Goal: Transaction & Acquisition: Obtain resource

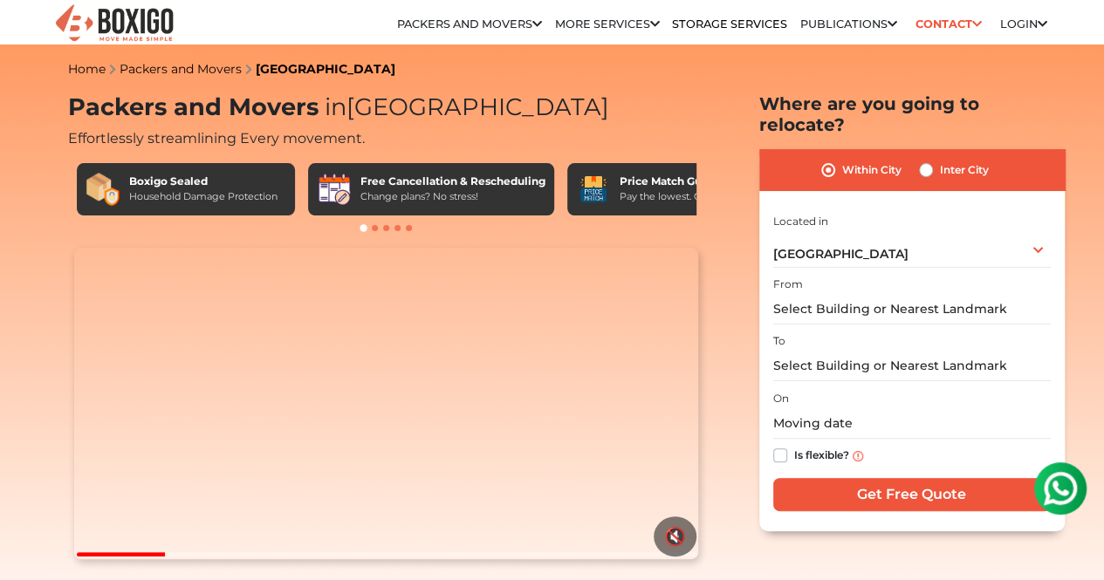
click at [940, 160] on label "Inter City" at bounding box center [964, 170] width 49 height 21
click at [927, 160] on input "Inter City" at bounding box center [926, 168] width 14 height 17
radio input "true"
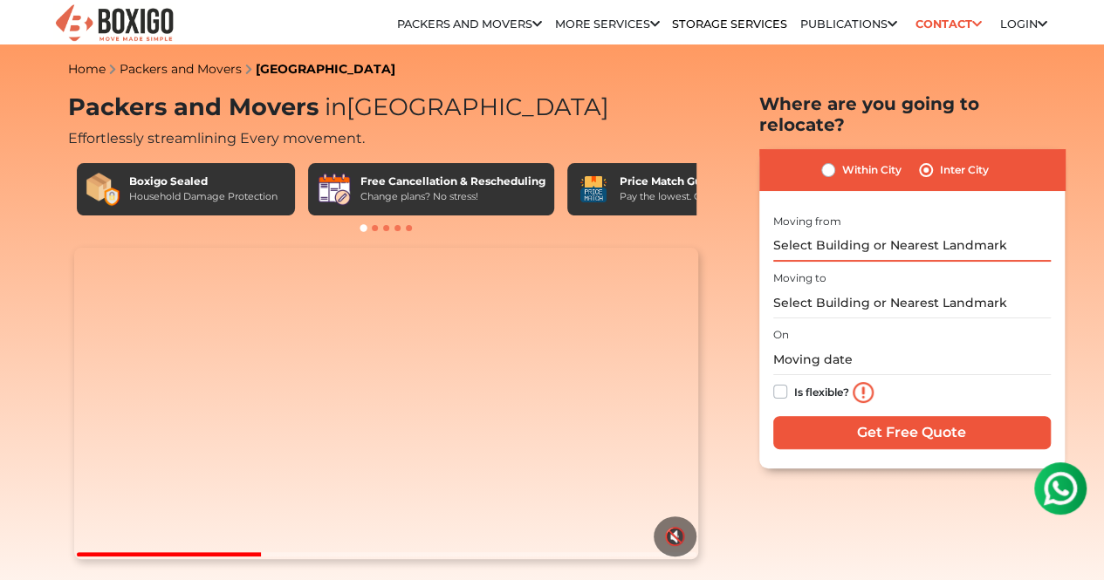
click at [891, 235] on input "text" at bounding box center [912, 246] width 278 height 31
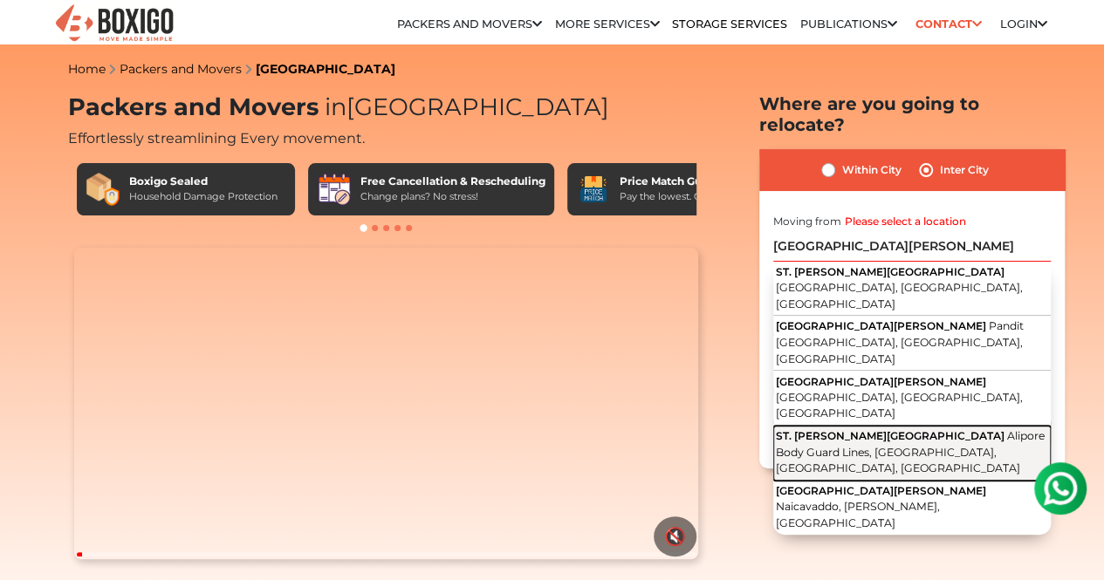
click at [910, 429] on span "Alipore Body Guard Lines, [GEOGRAPHIC_DATA], [GEOGRAPHIC_DATA], [GEOGRAPHIC_DAT…" at bounding box center [910, 451] width 269 height 45
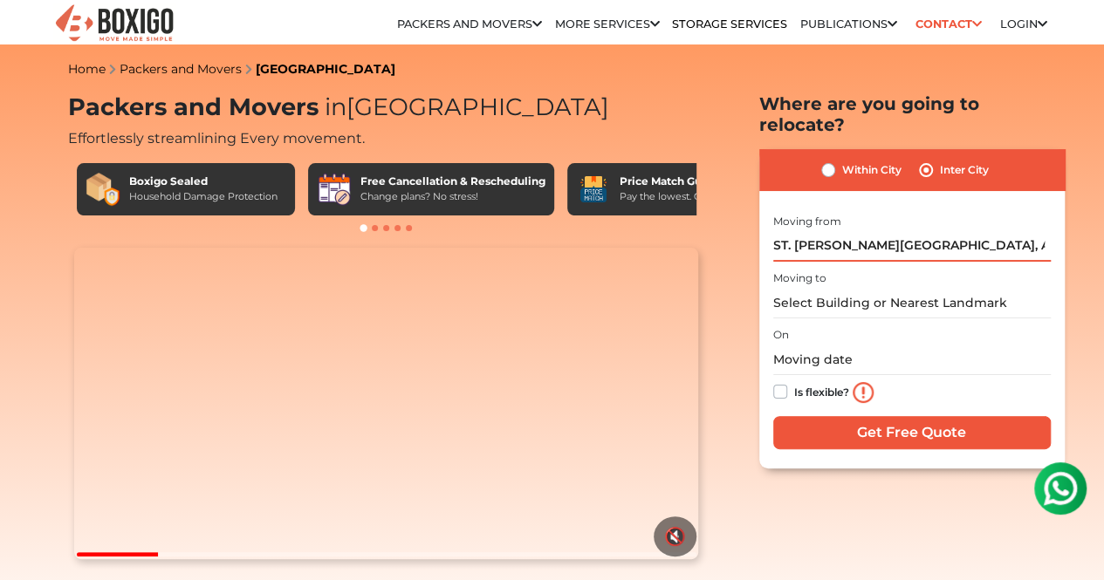
click at [891, 231] on input "ST. [PERSON_NAME][GEOGRAPHIC_DATA], Alipore Body Guard Lines, [GEOGRAPHIC_DATA]…" at bounding box center [912, 246] width 278 height 31
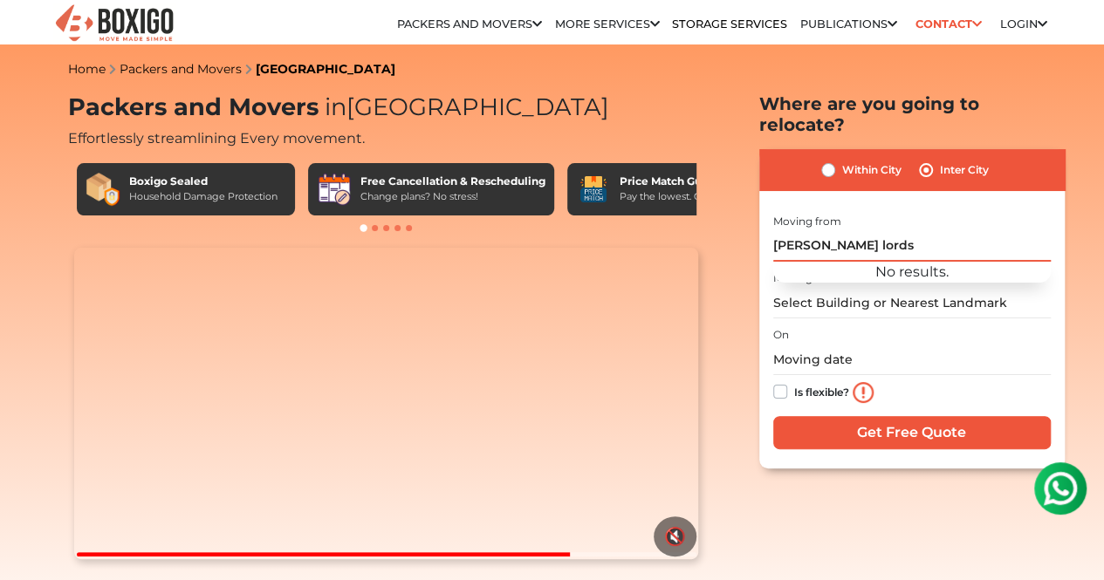
type input "[PERSON_NAME]"
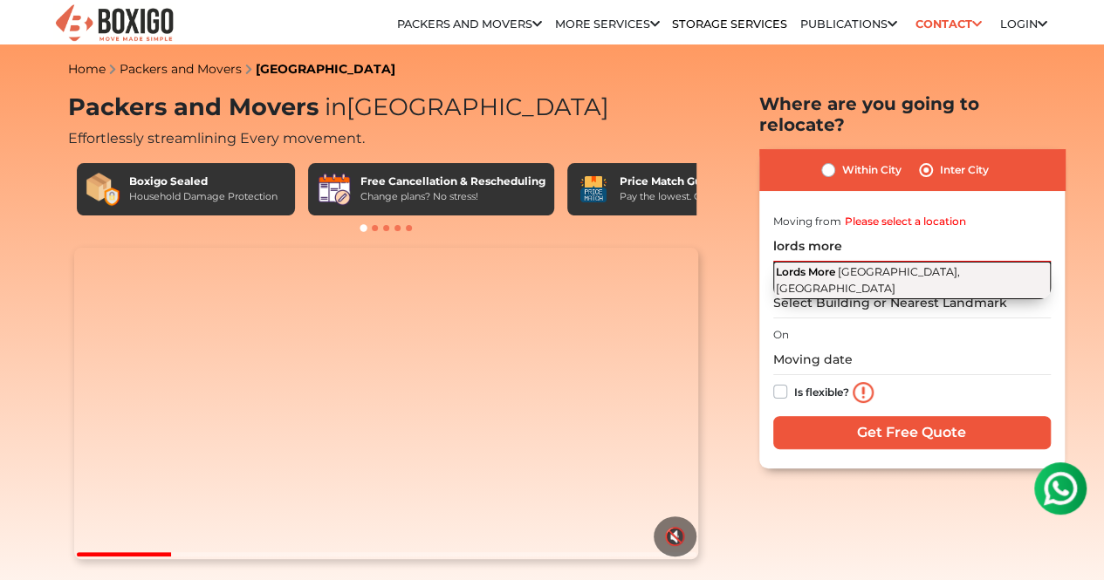
click at [878, 265] on span "[GEOGRAPHIC_DATA], [GEOGRAPHIC_DATA]" at bounding box center [868, 280] width 184 height 30
type input "Lords More, [GEOGRAPHIC_DATA], [GEOGRAPHIC_DATA]"
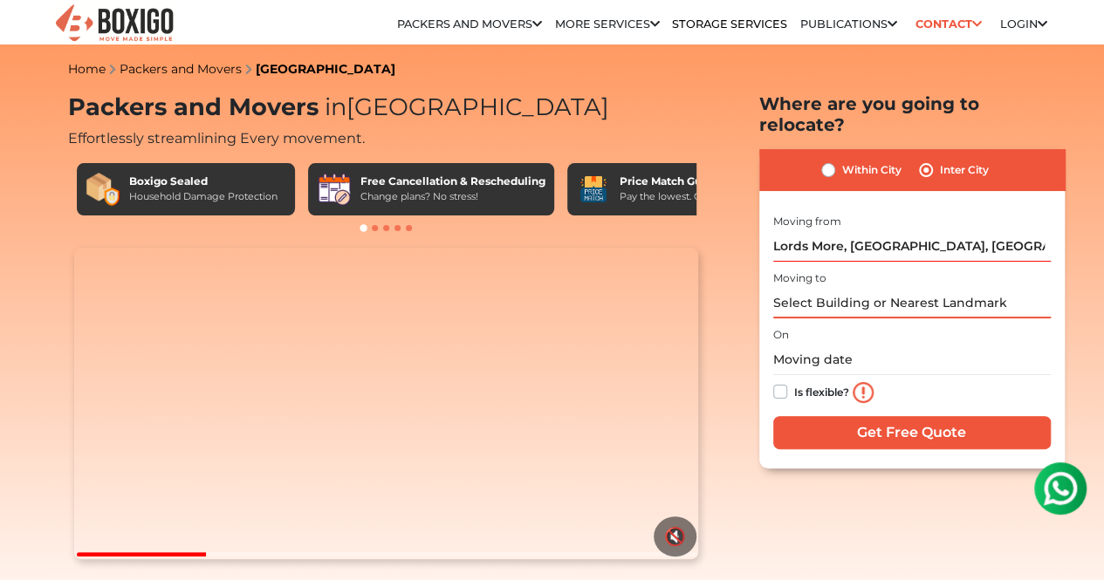
click at [878, 288] on input "text" at bounding box center [912, 303] width 278 height 31
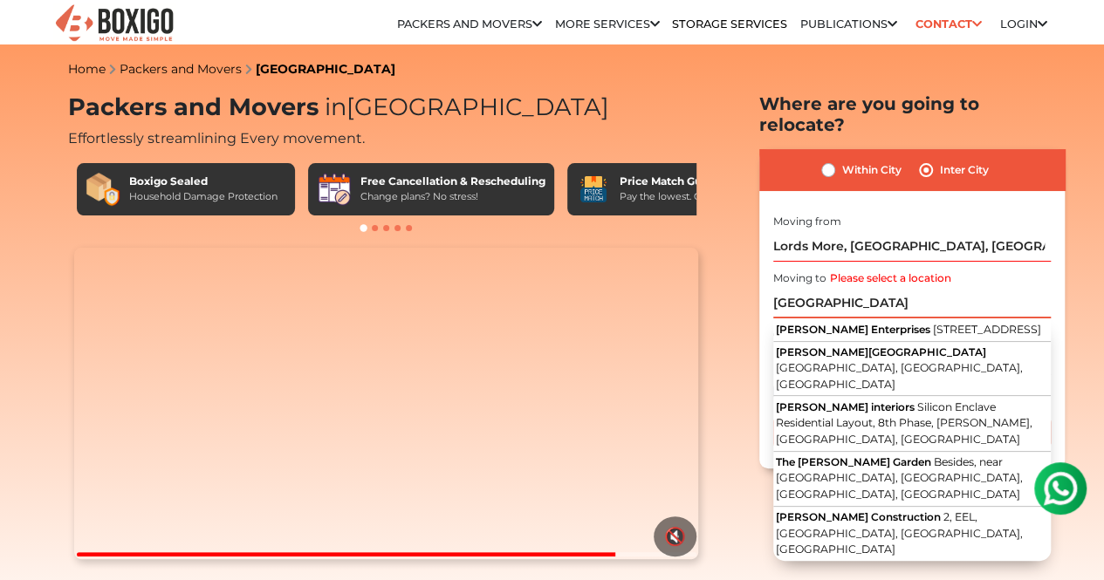
click at [805, 291] on input "[GEOGRAPHIC_DATA]" at bounding box center [912, 303] width 278 height 31
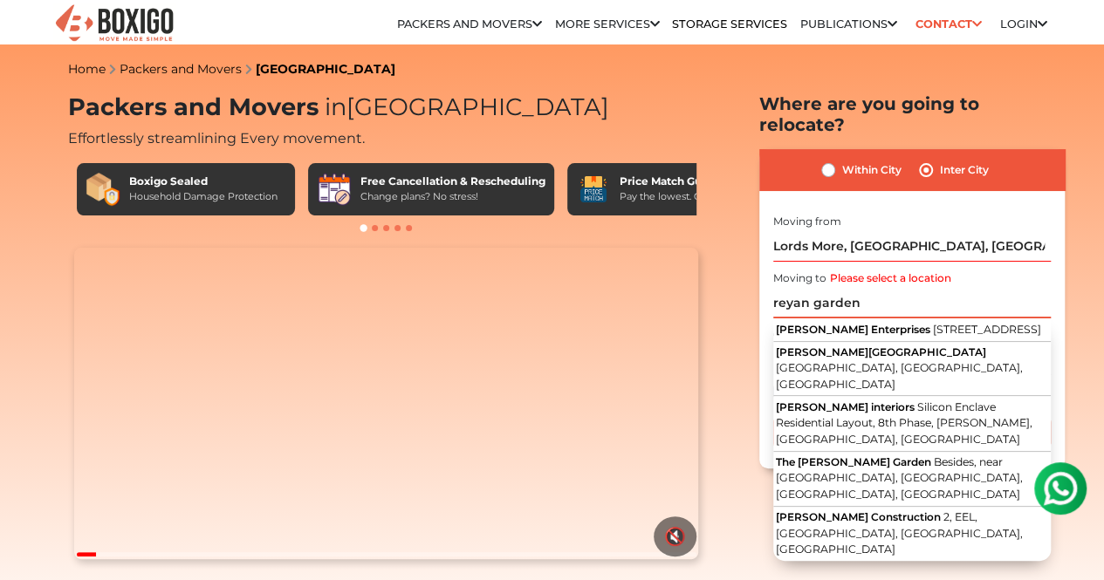
click at [877, 289] on input "reyan garden" at bounding box center [912, 303] width 278 height 31
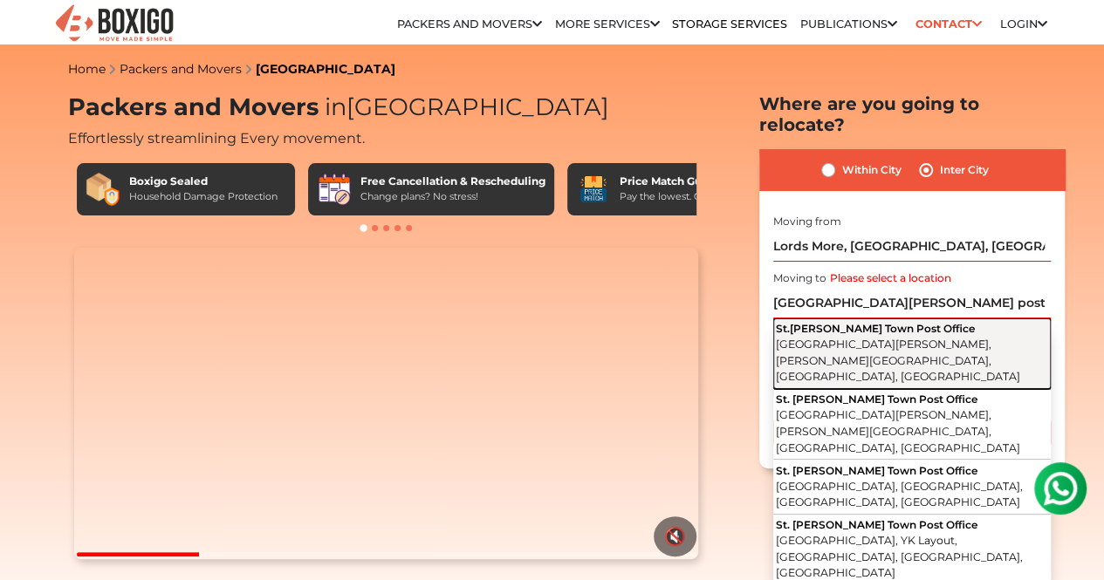
click at [902, 322] on span "St.[PERSON_NAME] Town Post Office" at bounding box center [875, 328] width 199 height 13
type input "[GEOGRAPHIC_DATA][PERSON_NAME], [GEOGRAPHIC_DATA][PERSON_NAME][PERSON_NAME], [G…"
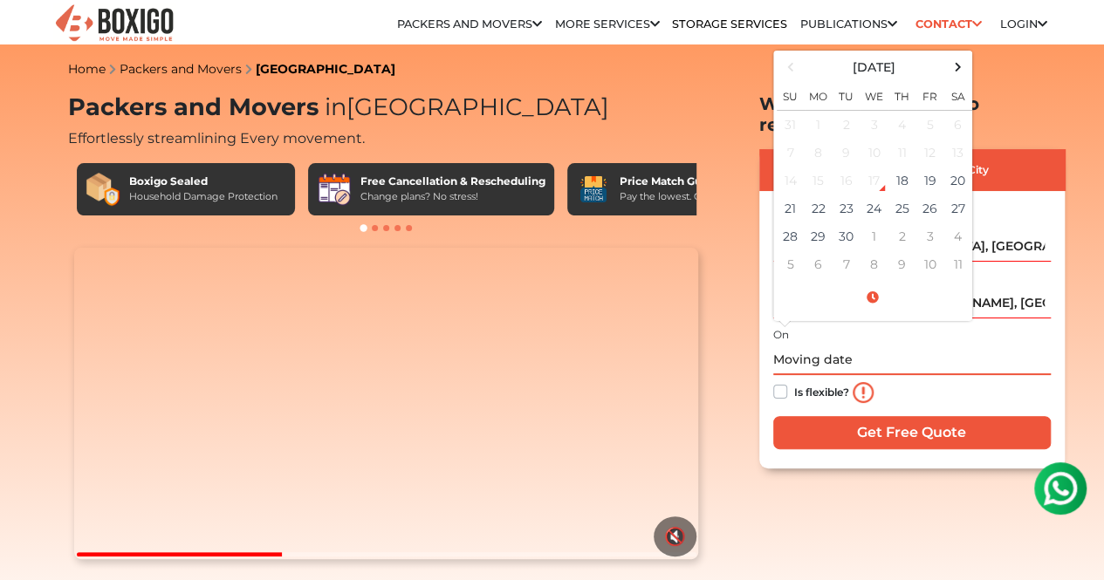
click at [812, 346] on input "text" at bounding box center [912, 360] width 278 height 31
click at [960, 167] on td "20" at bounding box center [958, 181] width 28 height 28
type input "[DATE] 12:00 AM"
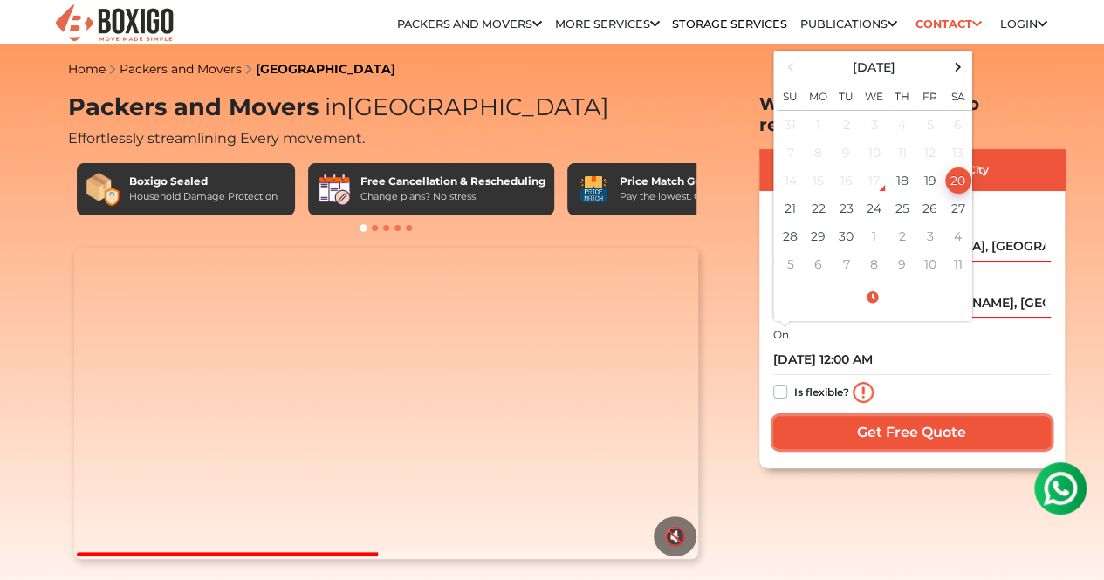
click at [849, 416] on input "Get Free Quote" at bounding box center [912, 432] width 278 height 33
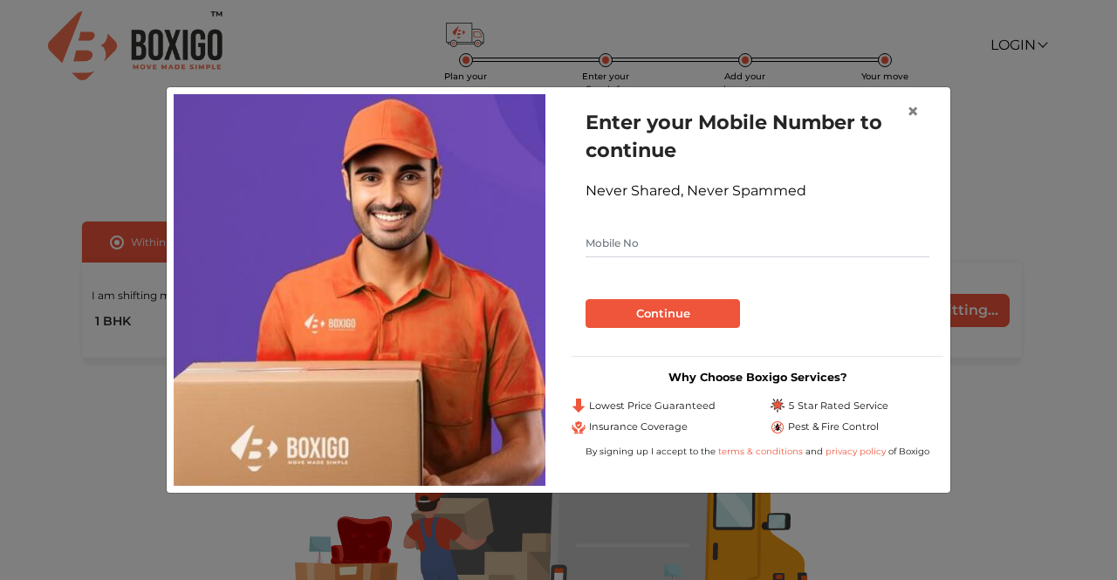
click at [838, 255] on input "text" at bounding box center [758, 244] width 344 height 28
type input "9994971740"
click at [655, 302] on button "Continue" at bounding box center [663, 314] width 154 height 30
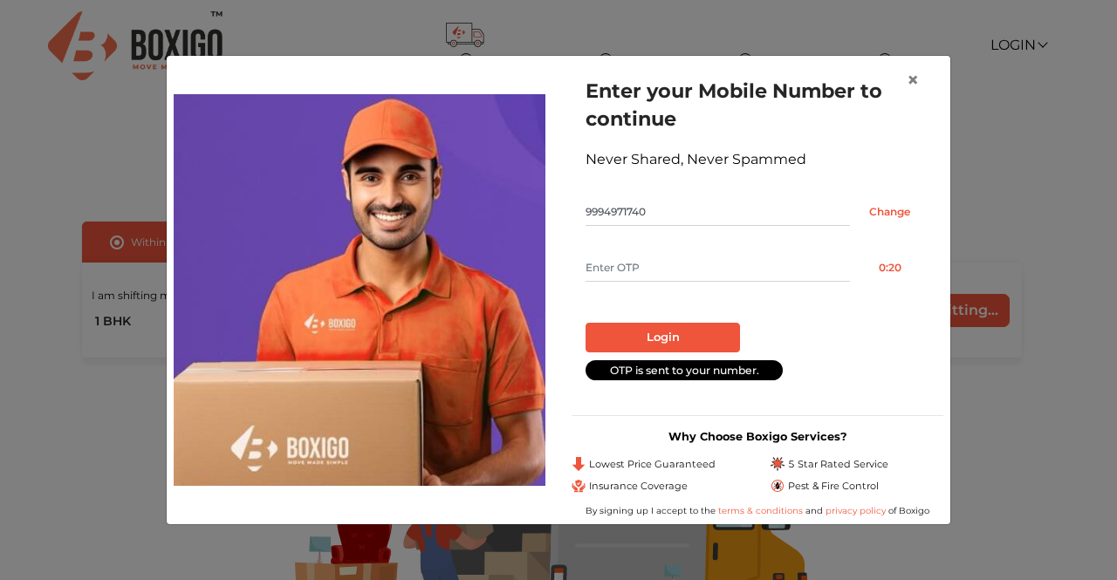
click at [642, 259] on input "text" at bounding box center [718, 268] width 264 height 28
type input "6305"
click at [677, 335] on button "Login" at bounding box center [663, 338] width 154 height 30
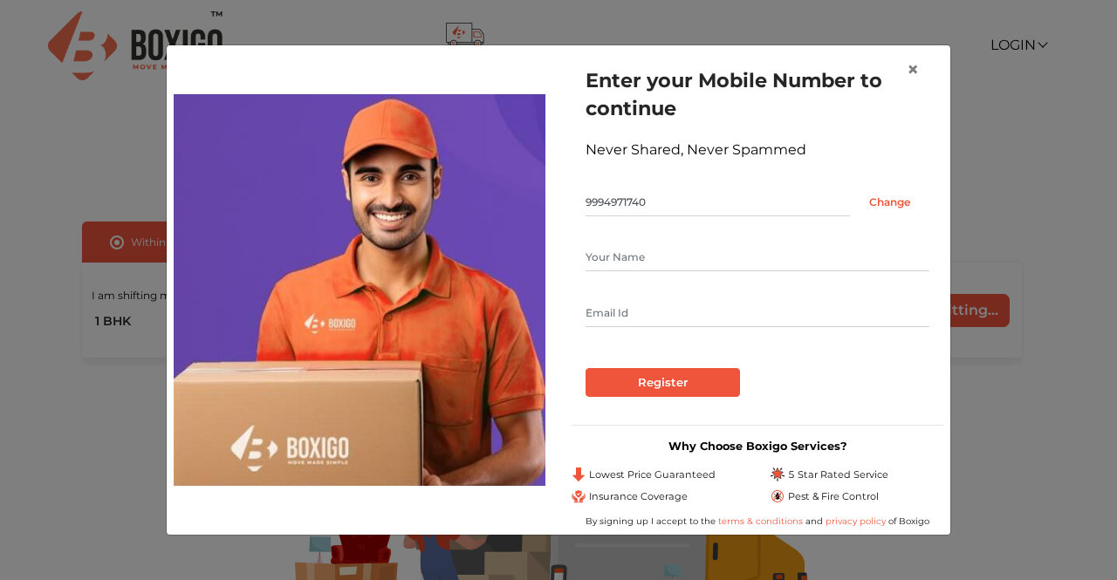
click at [641, 260] on input "text" at bounding box center [758, 257] width 344 height 28
type input "Christine Elias"
click at [652, 310] on input "text" at bounding box center [758, 313] width 344 height 28
type input "cselias.94@gmail.com"
click at [700, 388] on input "Register" at bounding box center [663, 383] width 154 height 30
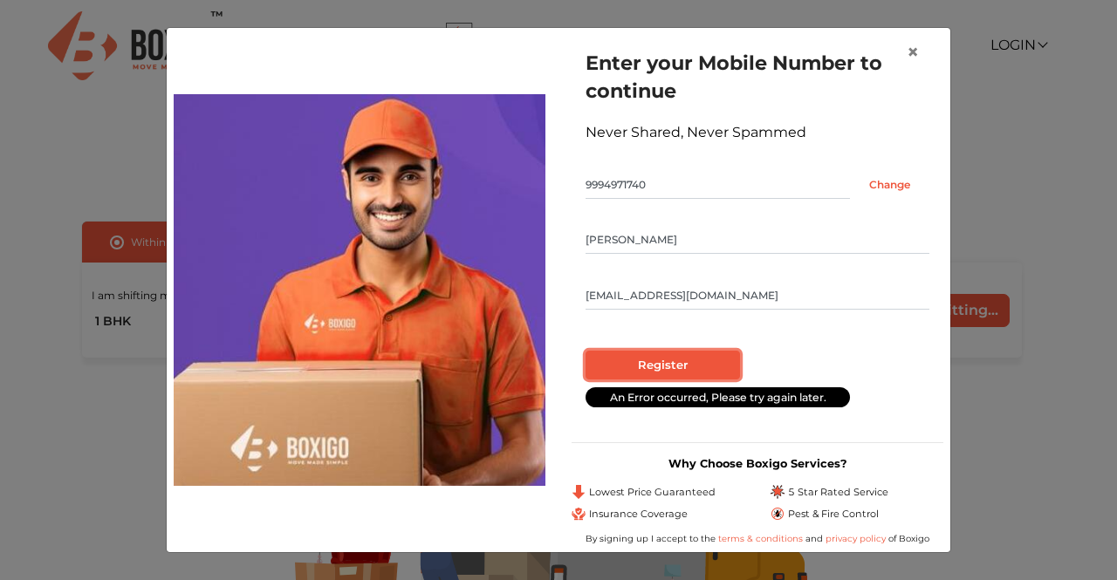
click at [689, 378] on input "Register" at bounding box center [663, 366] width 154 height 30
radio input "false"
radio input "true"
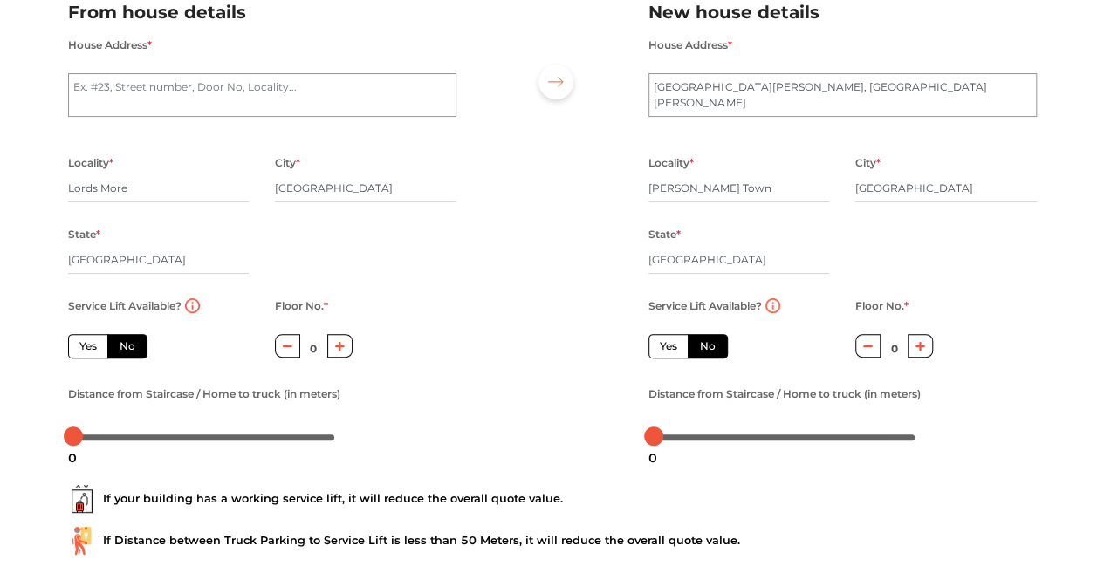
scroll to position [143, 0]
click at [337, 350] on icon "button" at bounding box center [340, 345] width 10 height 10
type input "1"
click at [670, 348] on label "Yes" at bounding box center [668, 345] width 40 height 24
click at [670, 348] on input "Yes" at bounding box center [665, 343] width 11 height 11
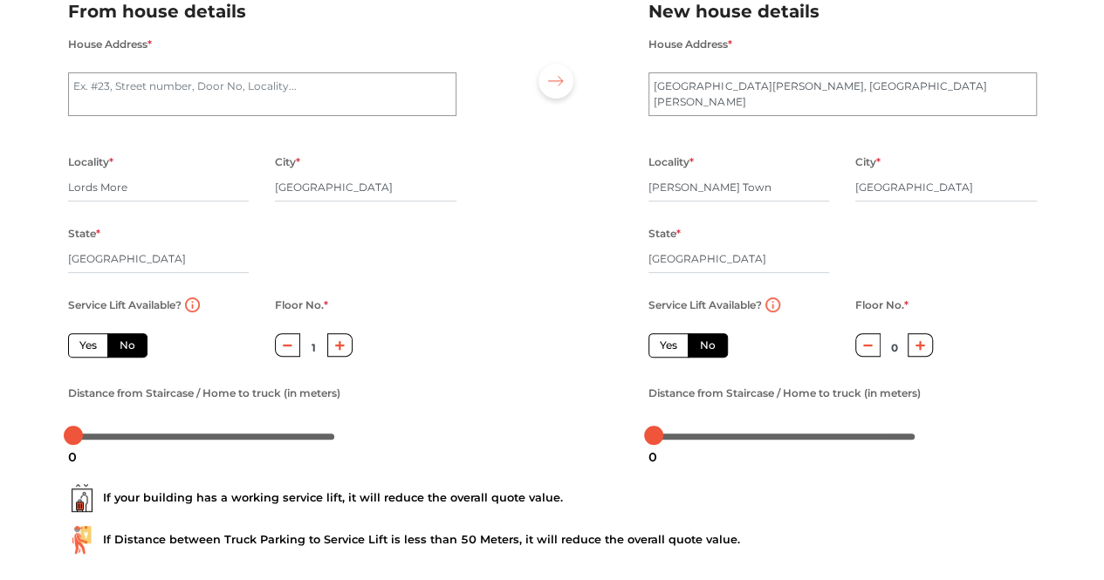
radio input "true"
radio input "false"
click at [667, 440] on div at bounding box center [785, 435] width 262 height 10
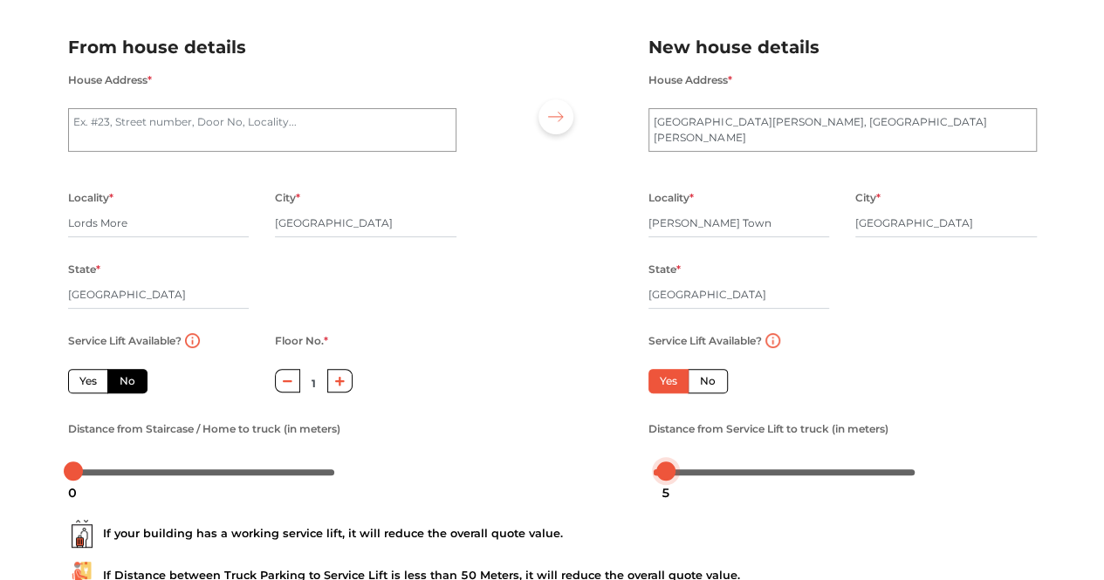
scroll to position [108, 0]
click at [202, 128] on textarea "House Address *" at bounding box center [262, 129] width 388 height 44
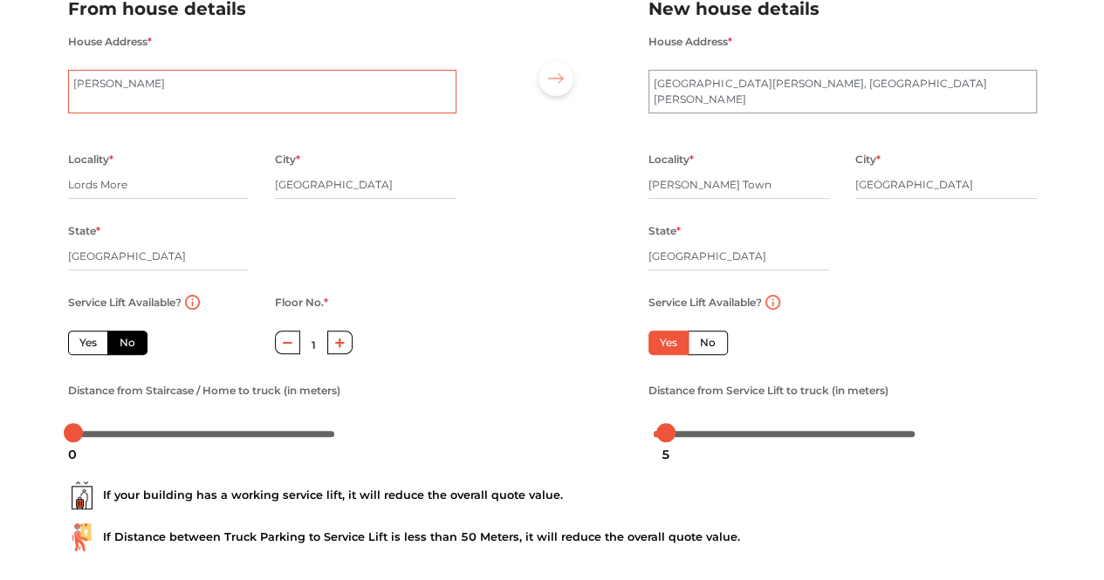
scroll to position [244, 0]
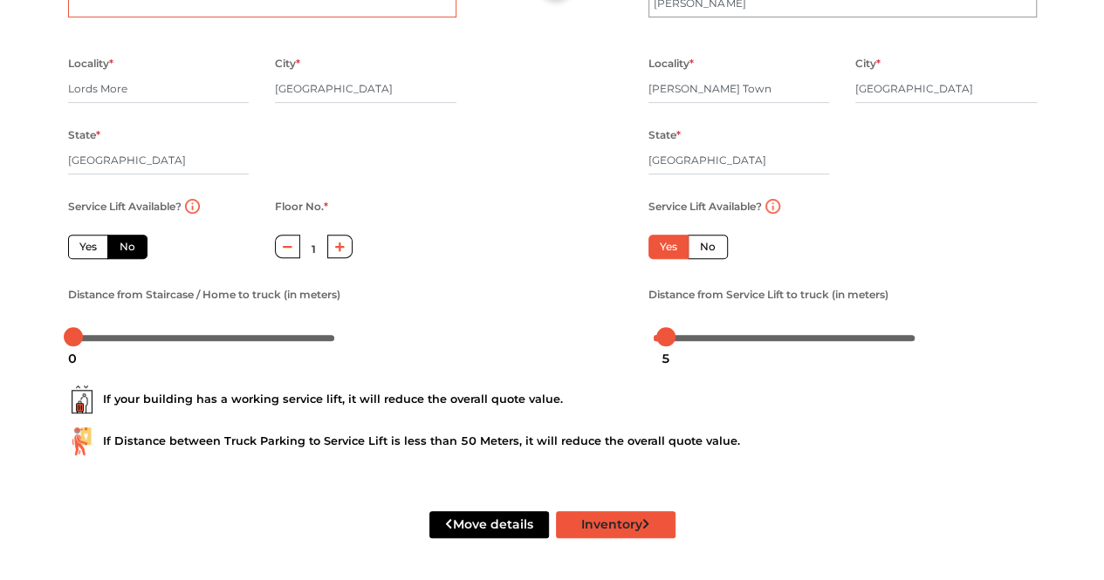
type textarea "[PERSON_NAME]"
click at [623, 526] on button "Inventory" at bounding box center [616, 524] width 120 height 27
radio input "true"
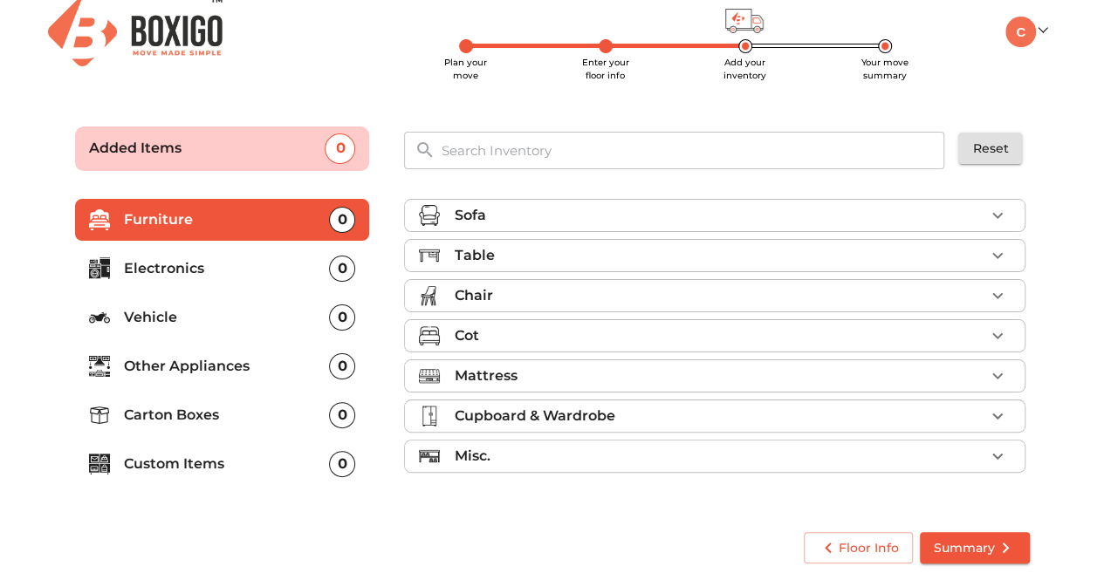
click at [487, 330] on div "Cot" at bounding box center [719, 336] width 531 height 21
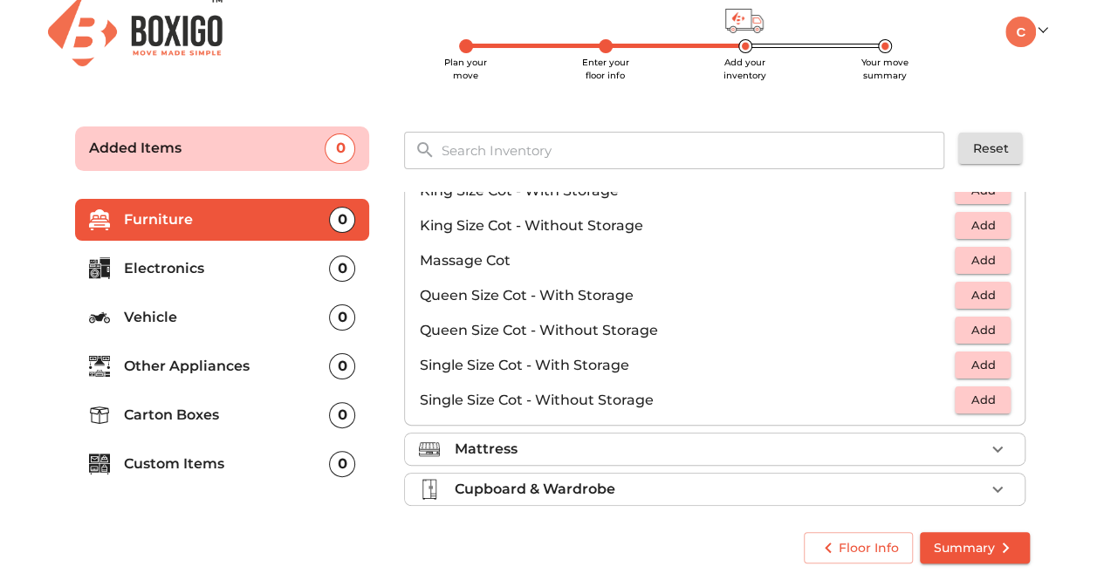
scroll to position [484, 0]
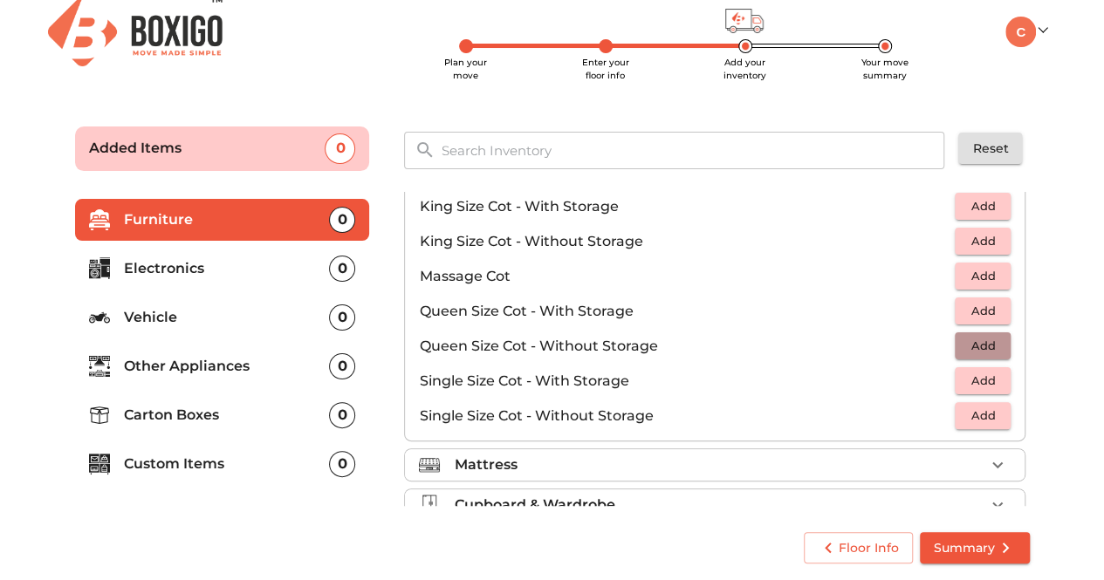
click at [984, 336] on span "Add" at bounding box center [982, 346] width 38 height 20
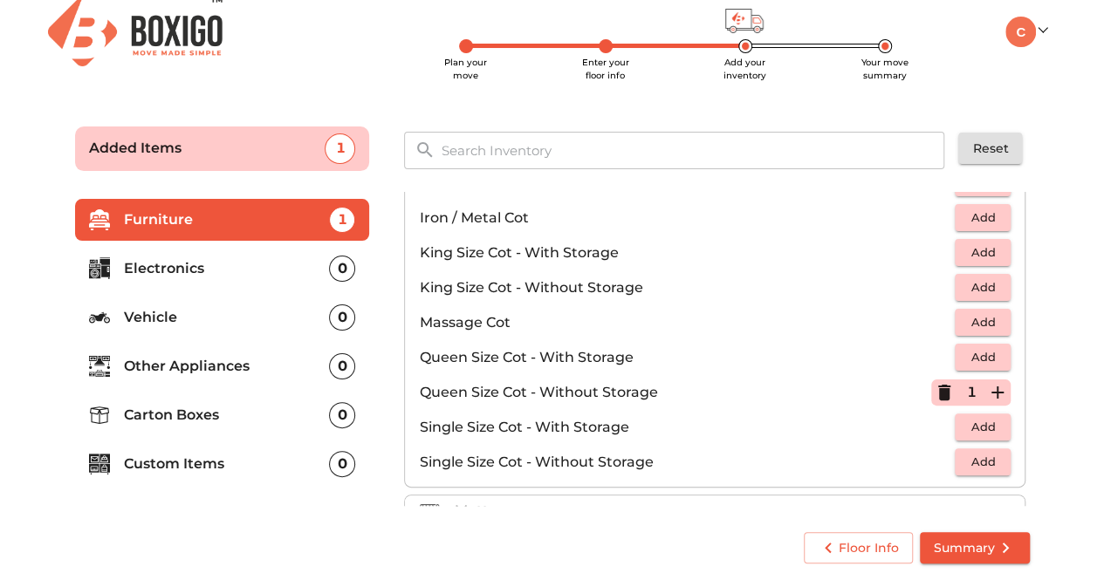
scroll to position [550, 0]
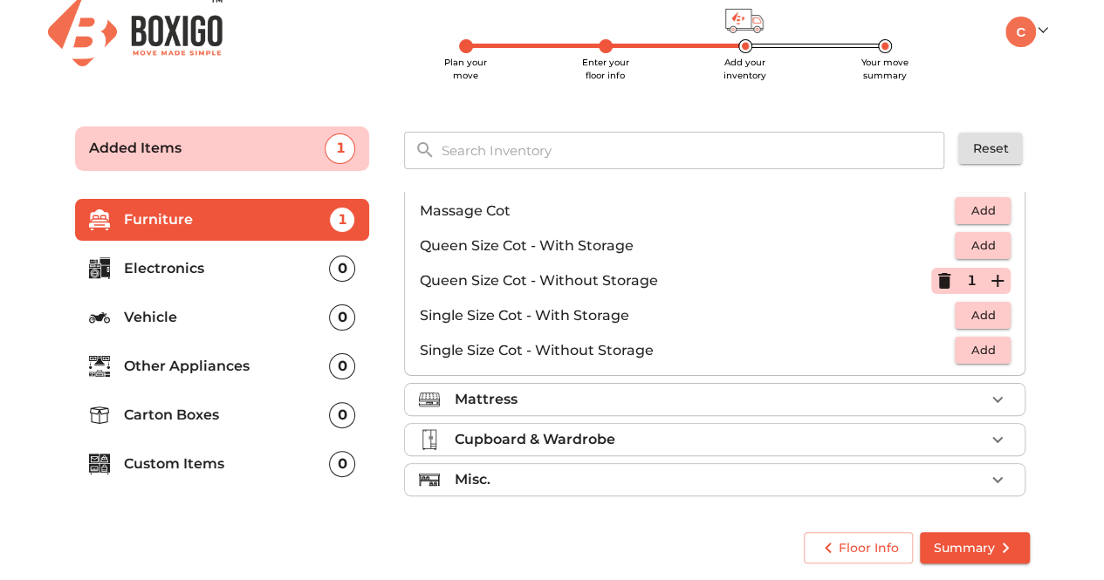
click at [536, 395] on div "Mattress" at bounding box center [719, 399] width 531 height 21
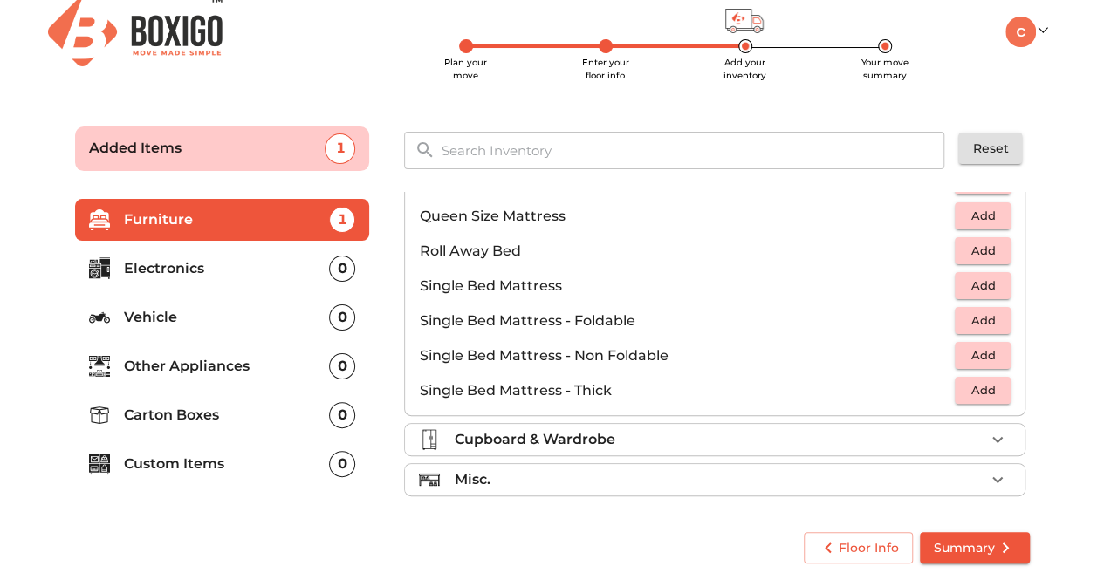
scroll to position [291, 0]
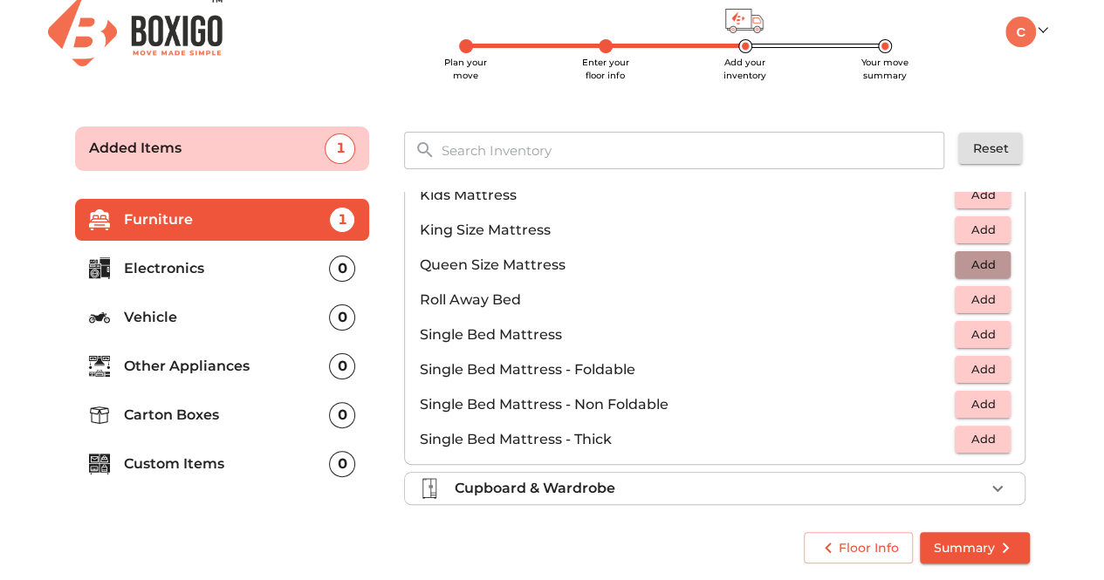
click at [977, 259] on span "Add" at bounding box center [982, 265] width 38 height 20
click at [340, 418] on div "0" at bounding box center [342, 415] width 26 height 26
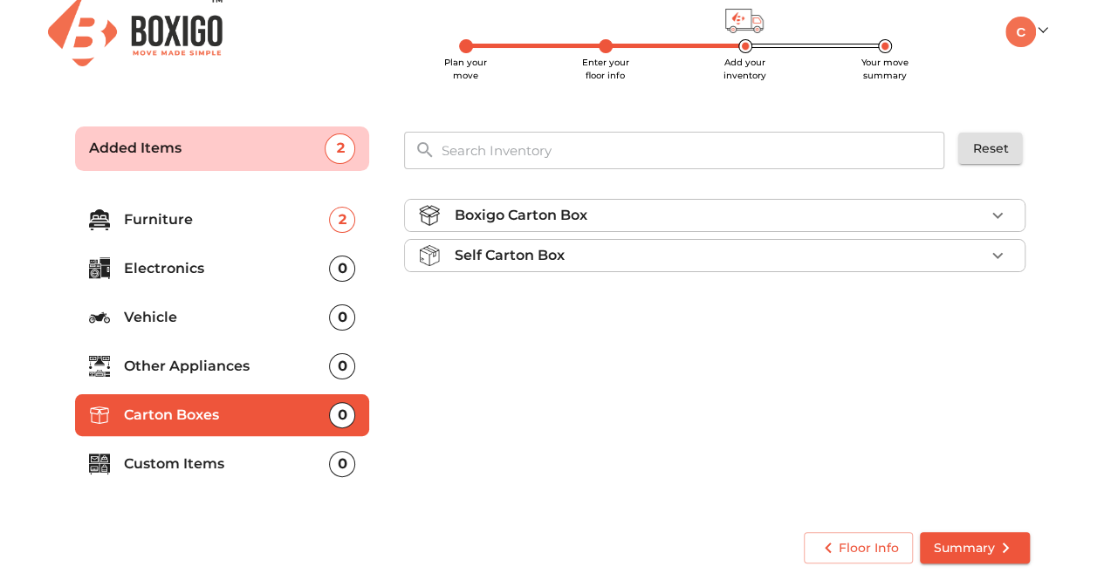
scroll to position [0, 0]
click at [731, 245] on div "Self Carton Box" at bounding box center [719, 255] width 531 height 21
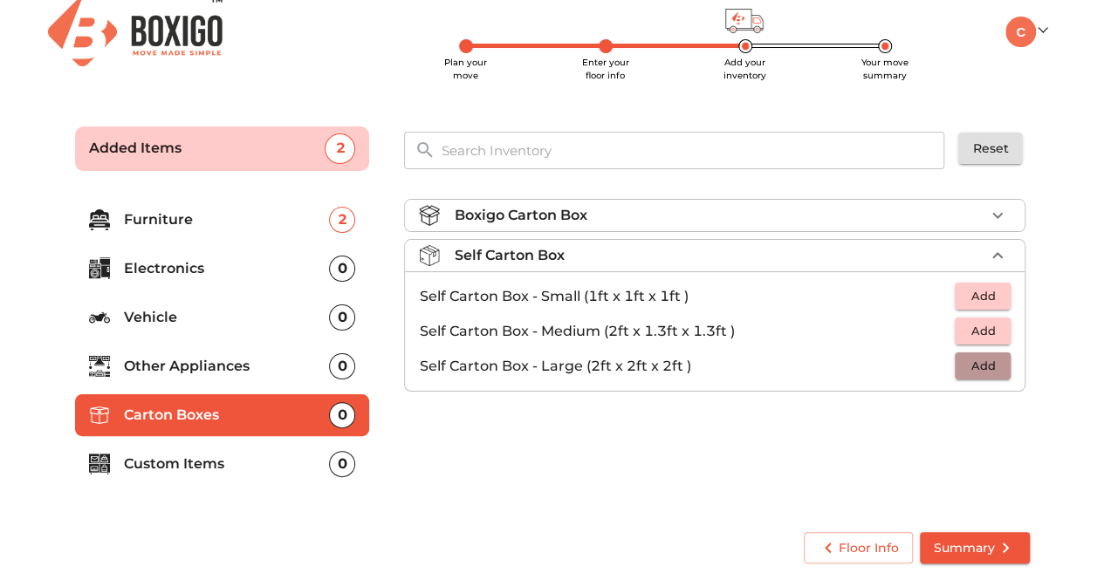
click at [976, 356] on span "Add" at bounding box center [982, 366] width 38 height 20
click at [992, 356] on icon "button" at bounding box center [997, 366] width 21 height 21
click at [944, 358] on icon "button" at bounding box center [944, 366] width 21 height 21
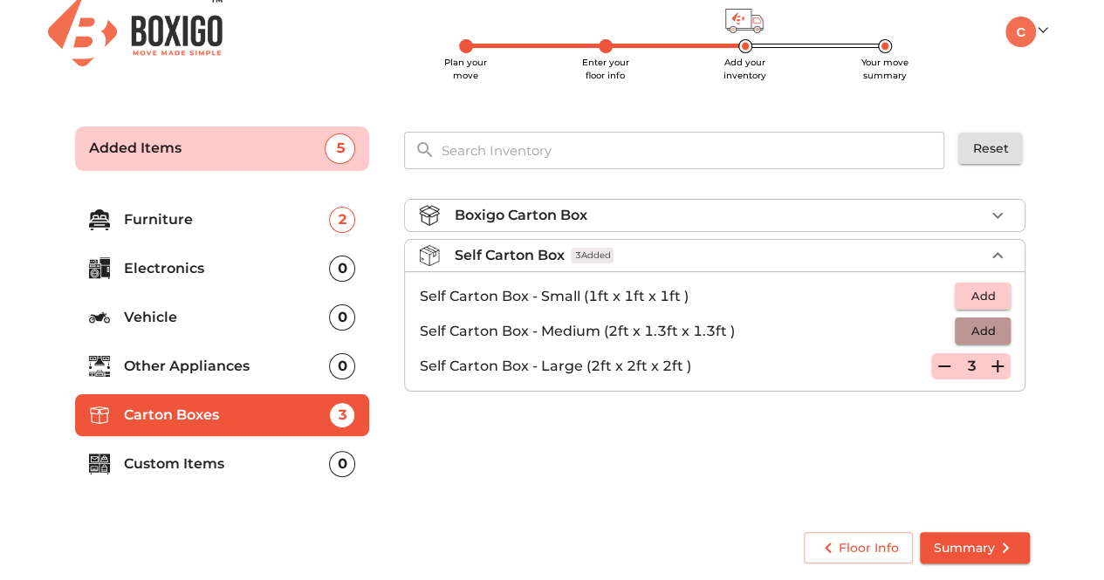
click at [985, 325] on span "Add" at bounding box center [982, 331] width 38 height 20
click at [1000, 327] on icon "button" at bounding box center [997, 331] width 21 height 21
click at [266, 222] on p "Furniture" at bounding box center [227, 219] width 206 height 21
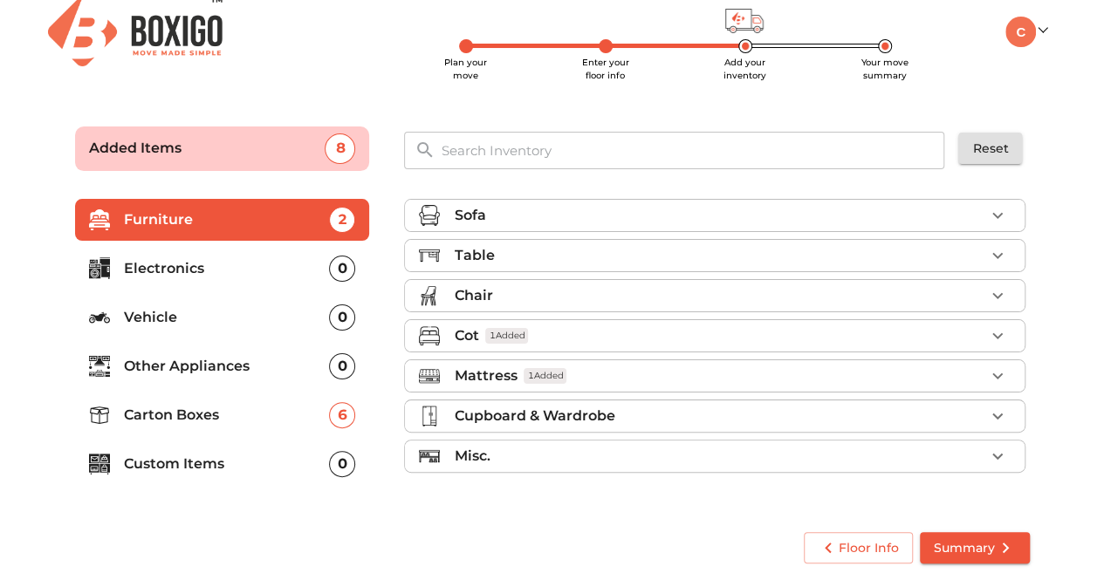
click at [508, 408] on p "Cupboard & Wardrobe" at bounding box center [534, 416] width 161 height 21
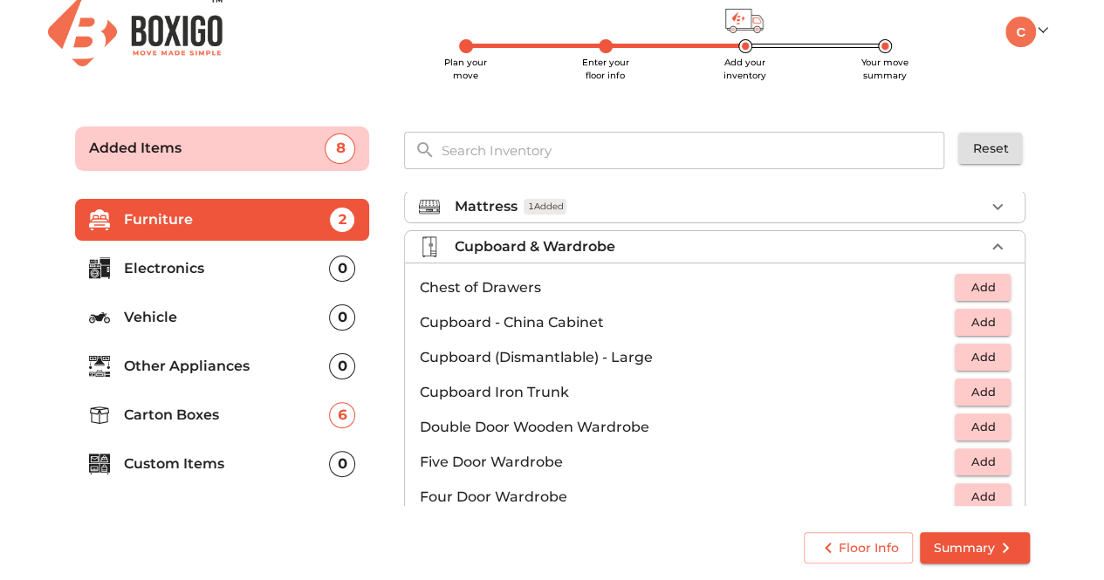
scroll to position [174, 0]
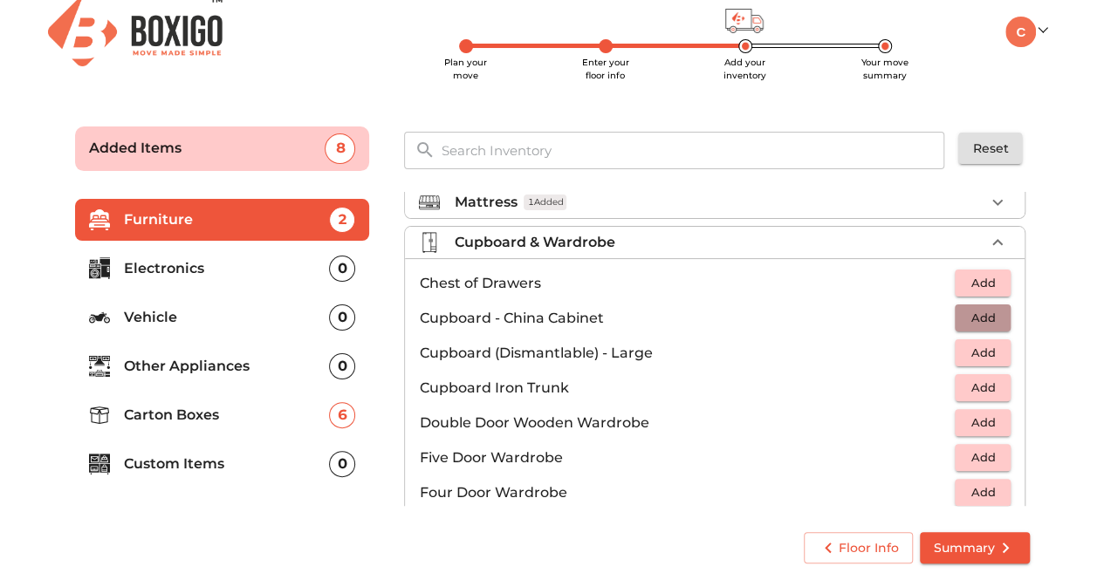
click at [983, 310] on span "Add" at bounding box center [982, 318] width 38 height 20
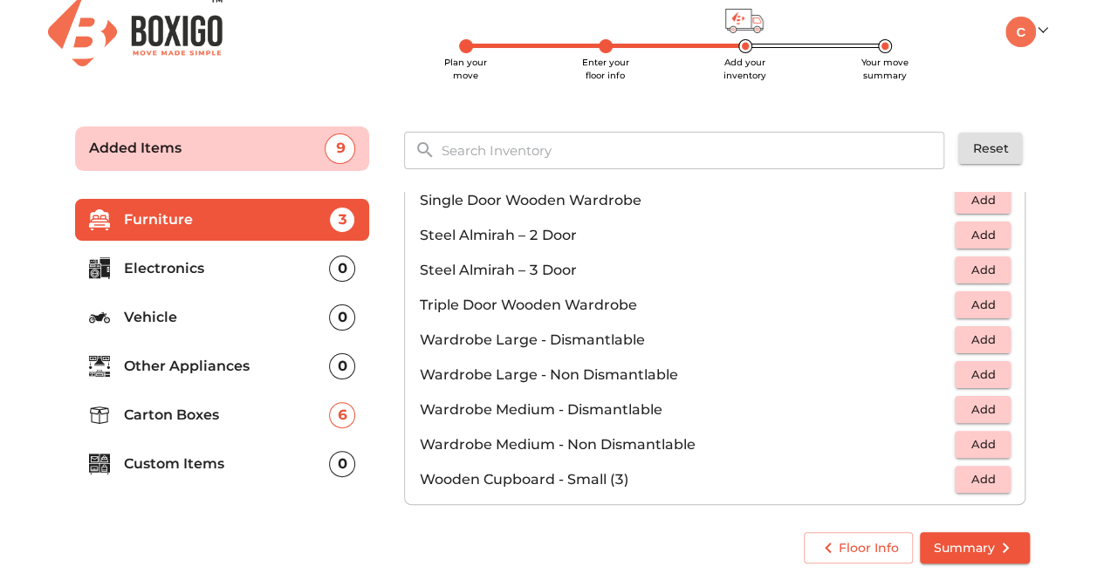
scroll to position [585, 0]
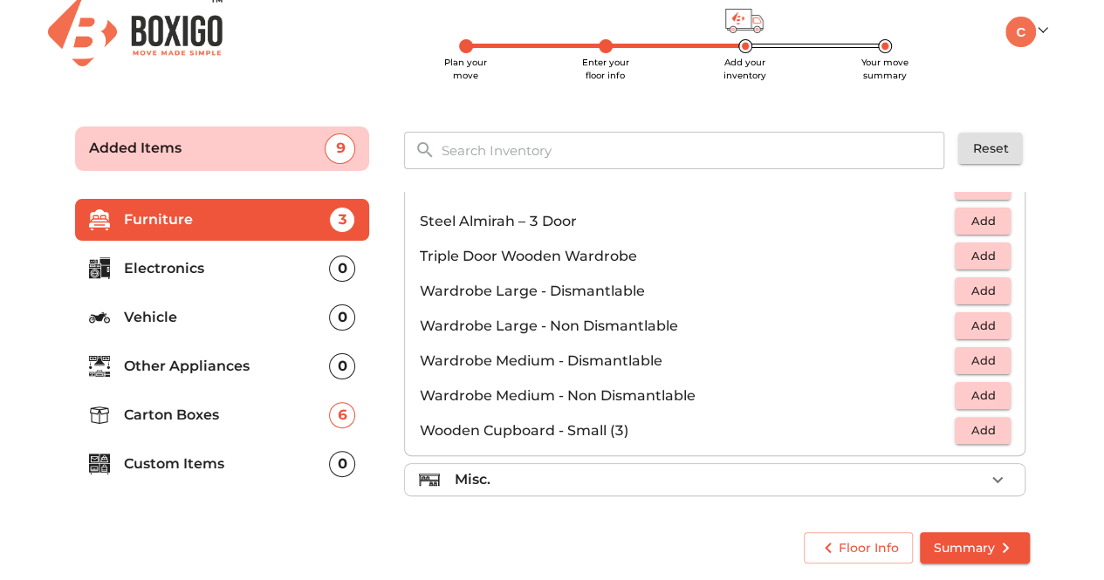
click at [643, 470] on div "Misc." at bounding box center [719, 480] width 531 height 21
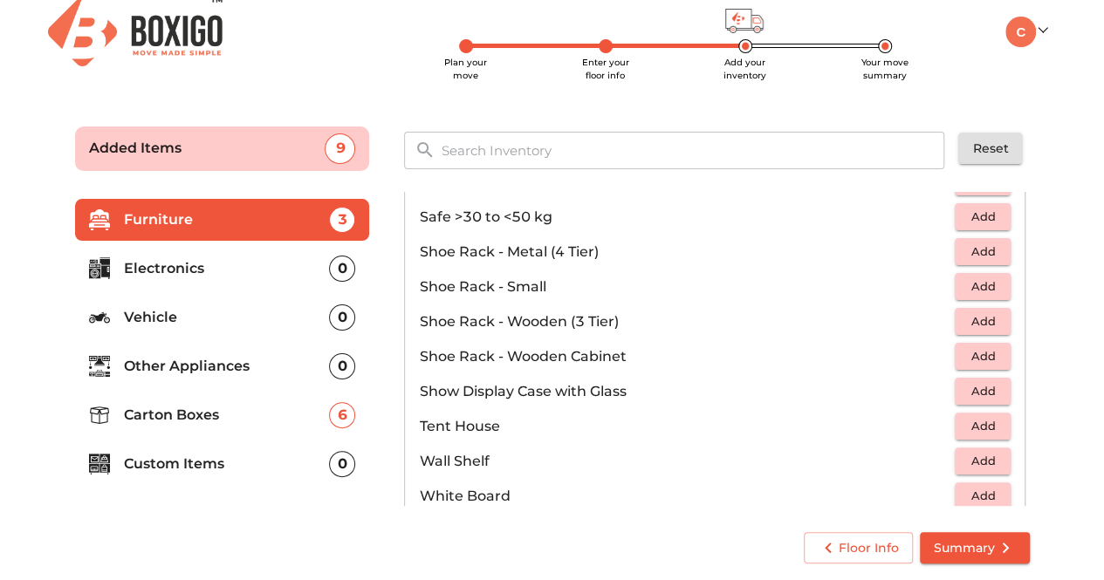
scroll to position [934, 0]
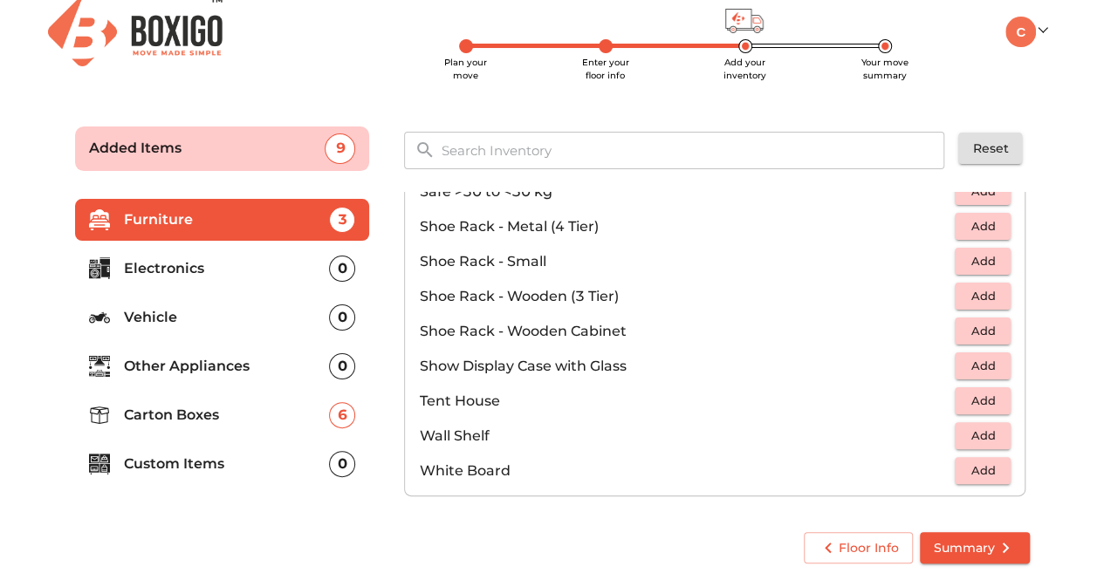
click at [966, 532] on button "Summary" at bounding box center [975, 548] width 110 height 32
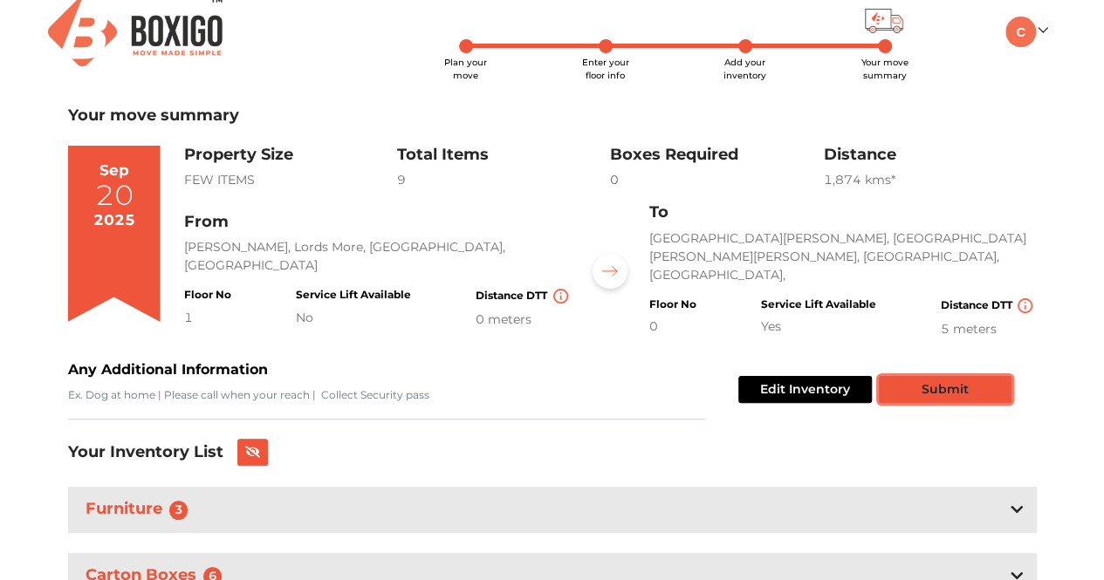
click at [969, 389] on button "Submit" at bounding box center [945, 389] width 133 height 27
